Goal: Find contact information: Find contact information

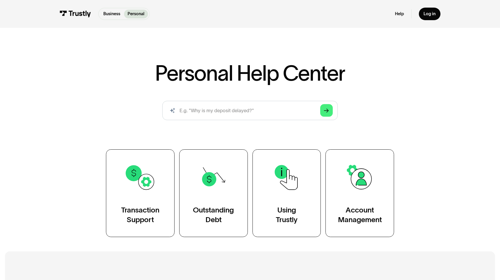
scroll to position [15, 0]
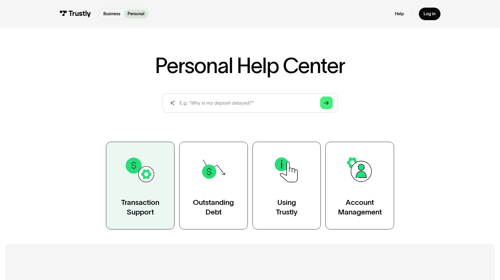
click at [141, 180] on img at bounding box center [140, 170] width 32 height 32
